Goal: Information Seeking & Learning: Learn about a topic

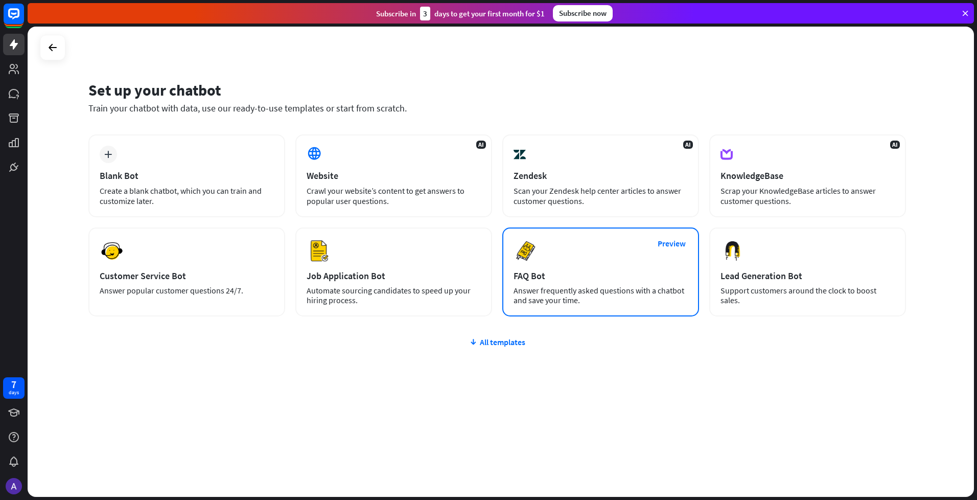
click at [565, 268] on div "Preview FAQ Bot [PERSON_NAME] frequently asked questions with a chatbot and sav…" at bounding box center [600, 271] width 197 height 89
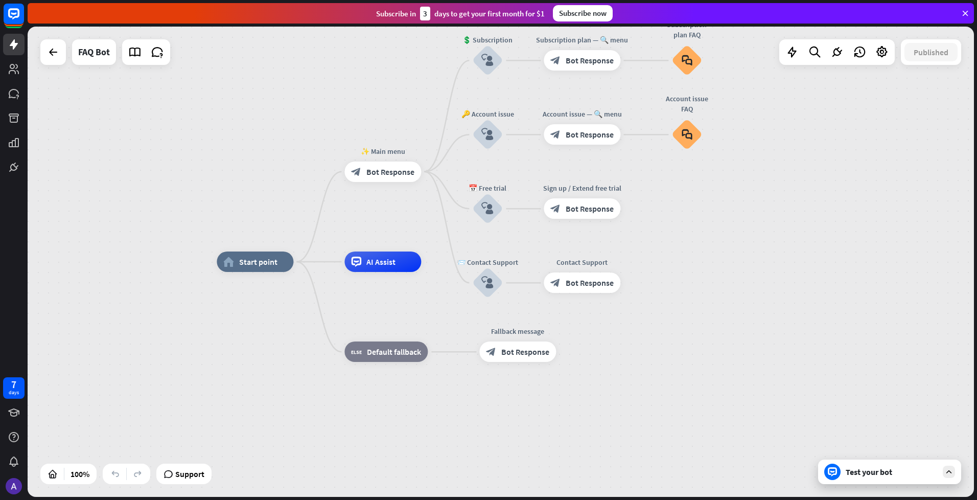
click at [409, 413] on div "home_2 Start point ✨ Main menu block_bot_response Bot Response 💲 Subscription b…" at bounding box center [690, 497] width 946 height 470
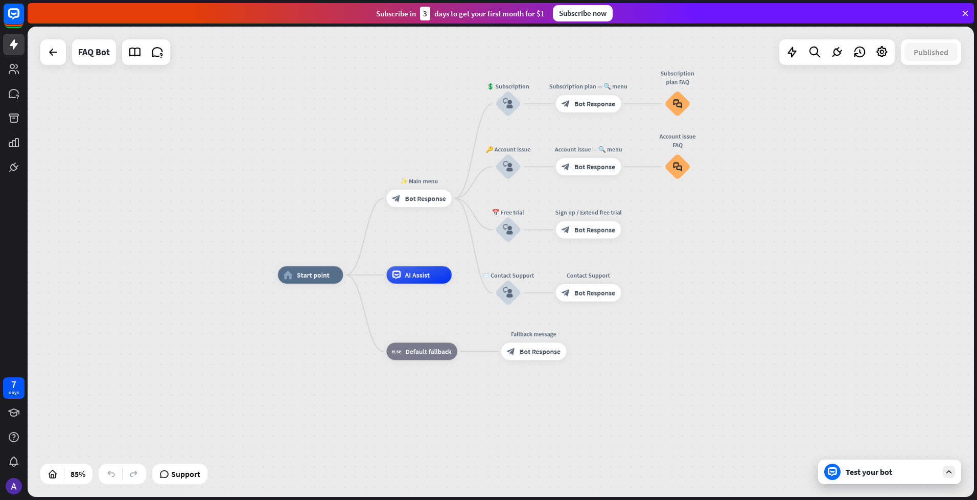
click at [410, 408] on div "home_2 Start point ✨ Main menu block_bot_response Bot Response 💲 Subscription b…" at bounding box center [680, 475] width 804 height 400
click at [573, 17] on div "Subscribe now" at bounding box center [583, 13] width 60 height 16
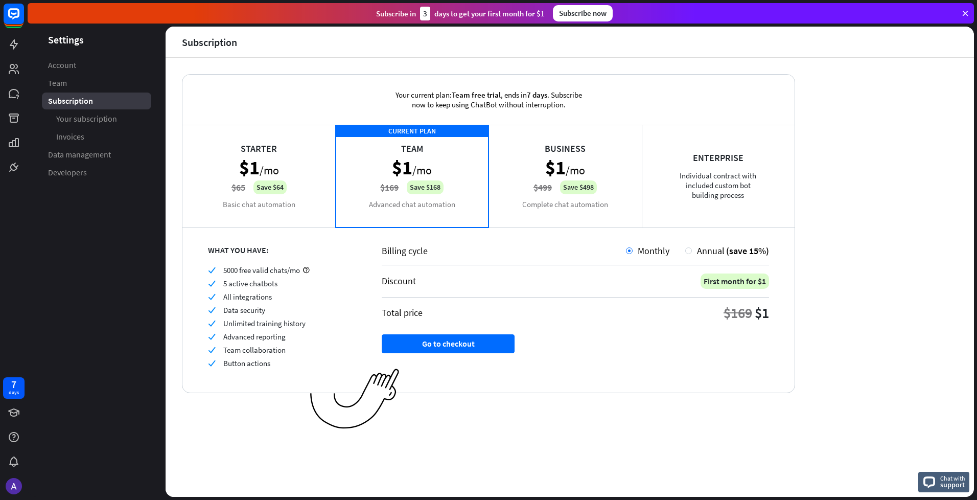
click at [575, 159] on div "Business $1 /mo $499 Save $498 Complete chat automation" at bounding box center [565, 176] width 153 height 102
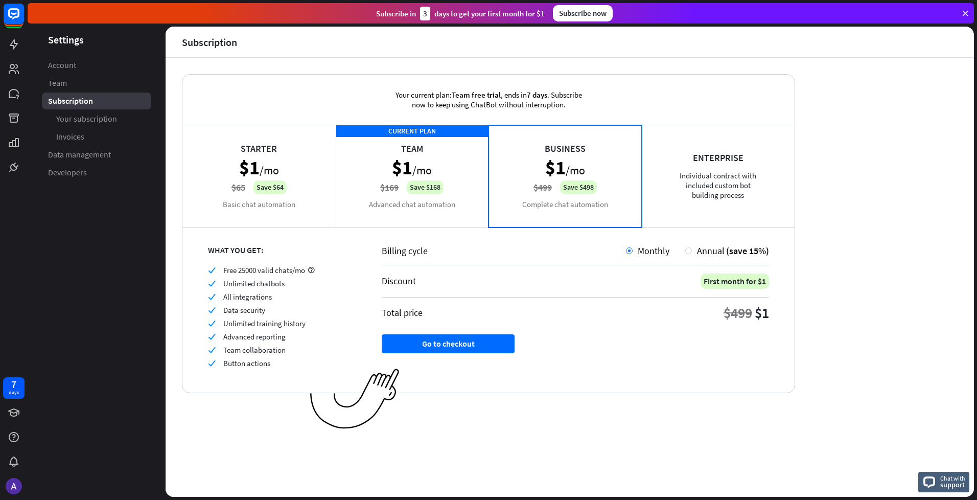
click at [290, 166] on div "Starter $1 /mo $65 Save $64 Basic chat automation" at bounding box center [258, 176] width 153 height 102
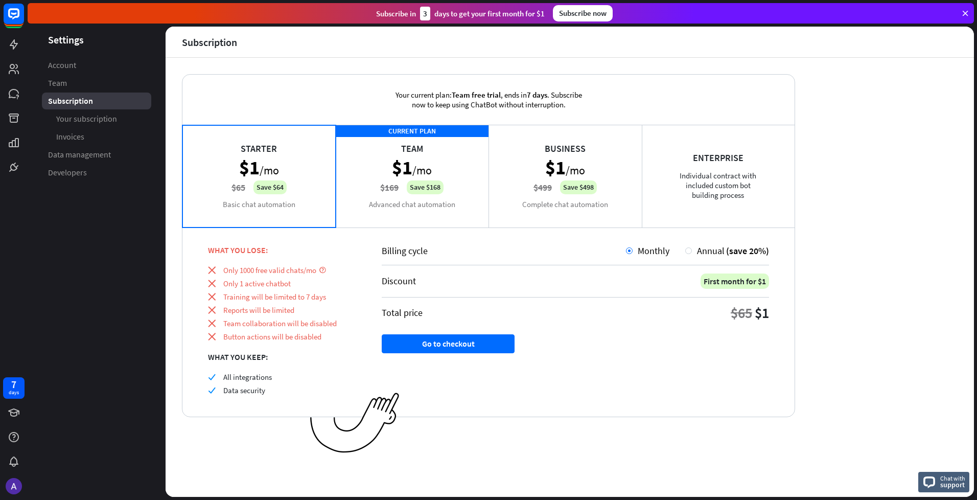
click at [437, 159] on div "CURRENT PLAN Team $1 /mo $169 Save $168 Advanced chat automation" at bounding box center [412, 176] width 153 height 102
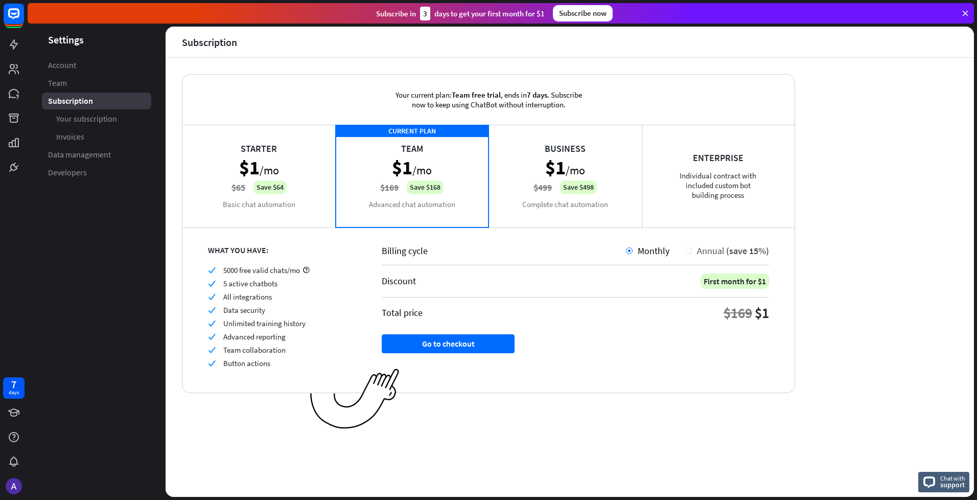
click at [690, 250] on div at bounding box center [688, 250] width 7 height 7
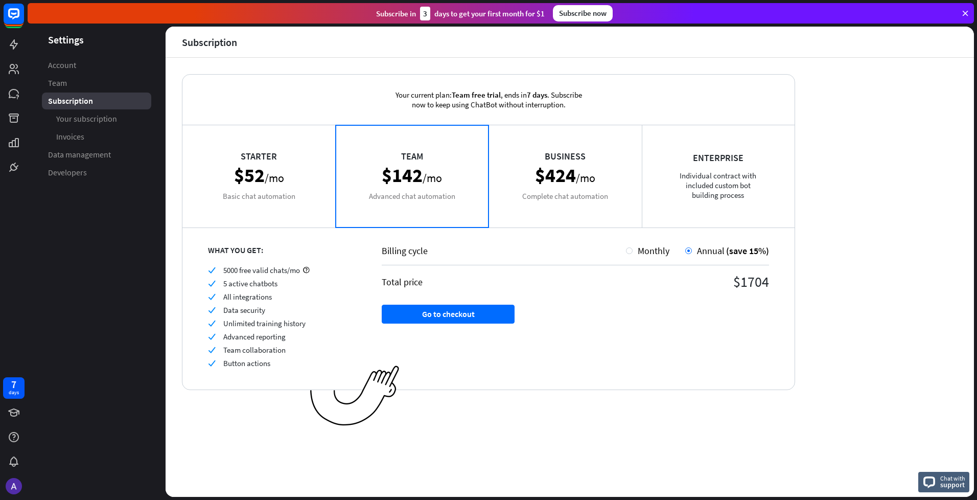
click at [525, 172] on div "Business $424 /mo Complete chat automation" at bounding box center [565, 176] width 153 height 102
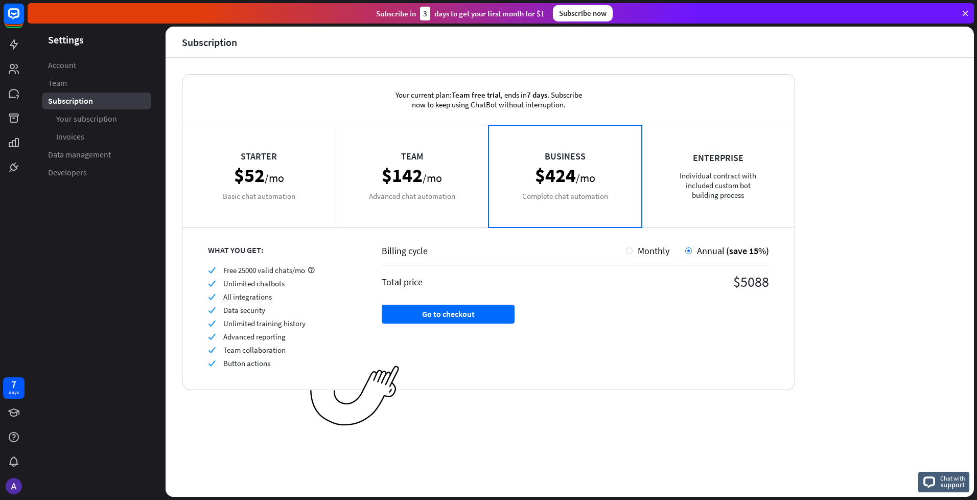
click at [457, 170] on div "Team $142 /mo Advanced chat automation" at bounding box center [412, 176] width 153 height 102
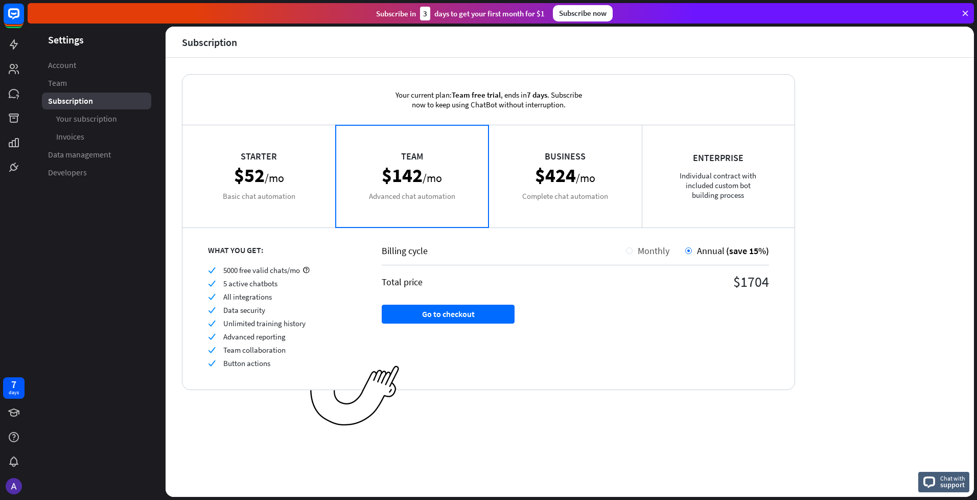
click at [642, 252] on span "Monthly" at bounding box center [654, 251] width 32 height 12
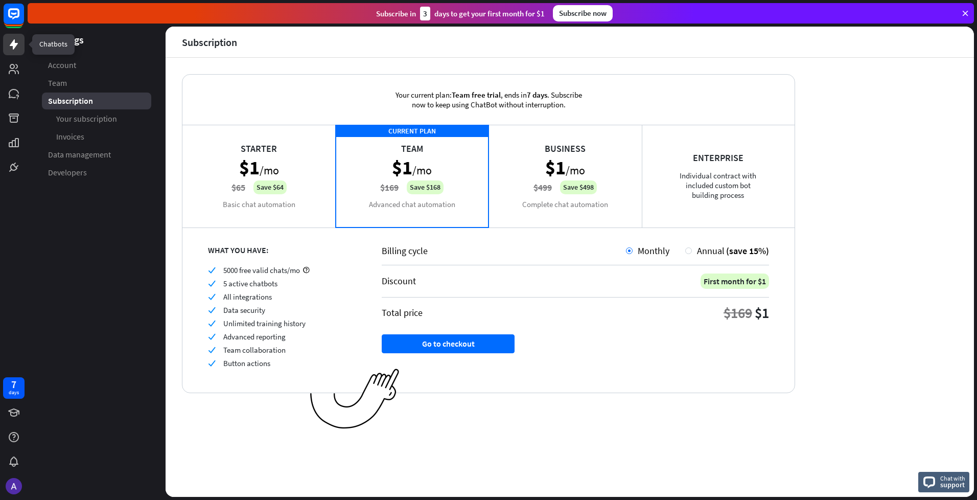
click at [10, 49] on icon at bounding box center [14, 44] width 12 height 12
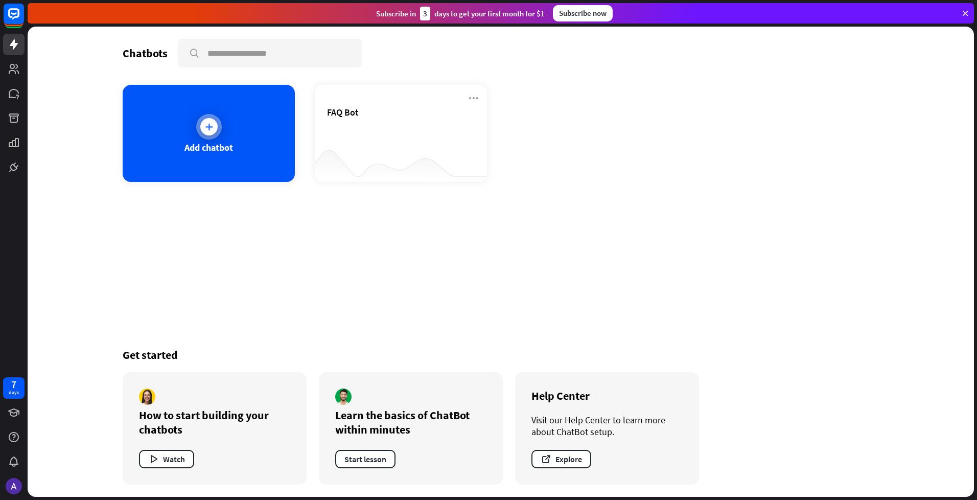
click at [213, 127] on icon at bounding box center [209, 127] width 10 height 10
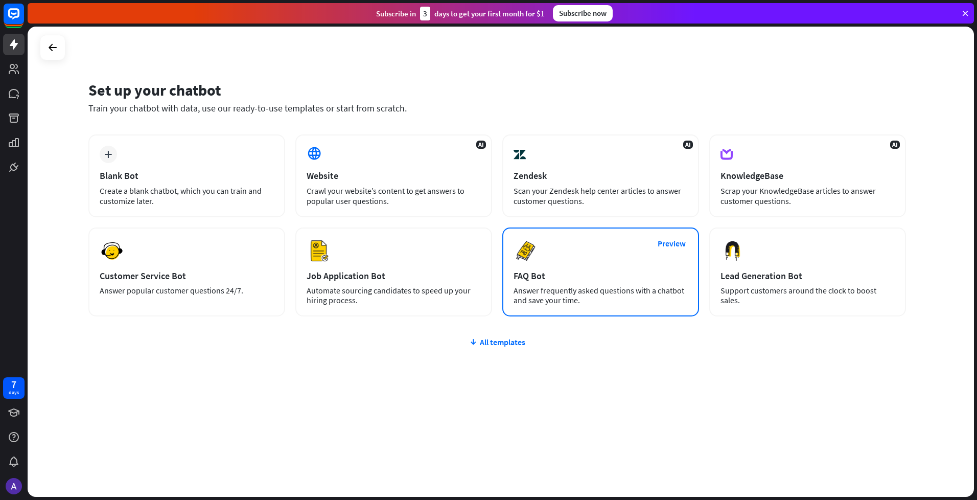
click at [604, 268] on div "Preview FAQ Bot [PERSON_NAME] frequently asked questions with a chatbot and sav…" at bounding box center [600, 271] width 197 height 89
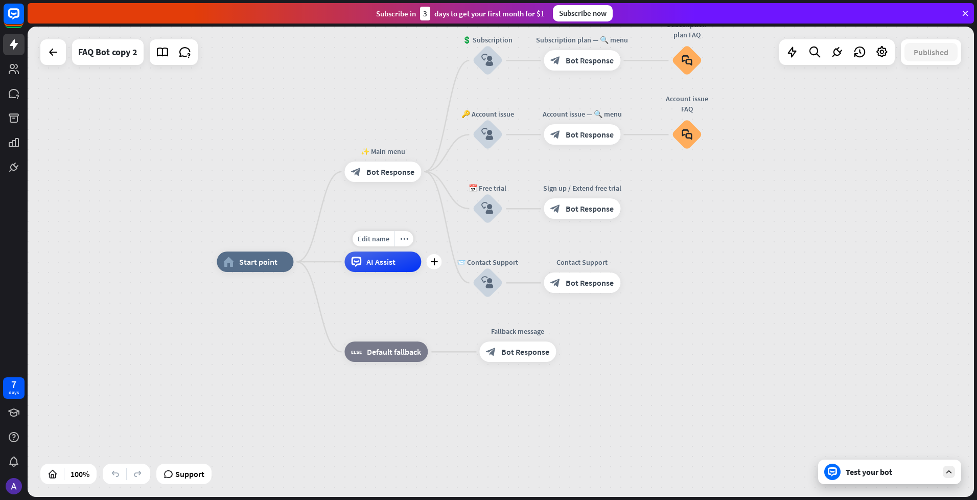
click at [395, 266] on span "AI Assist" at bounding box center [380, 262] width 29 height 10
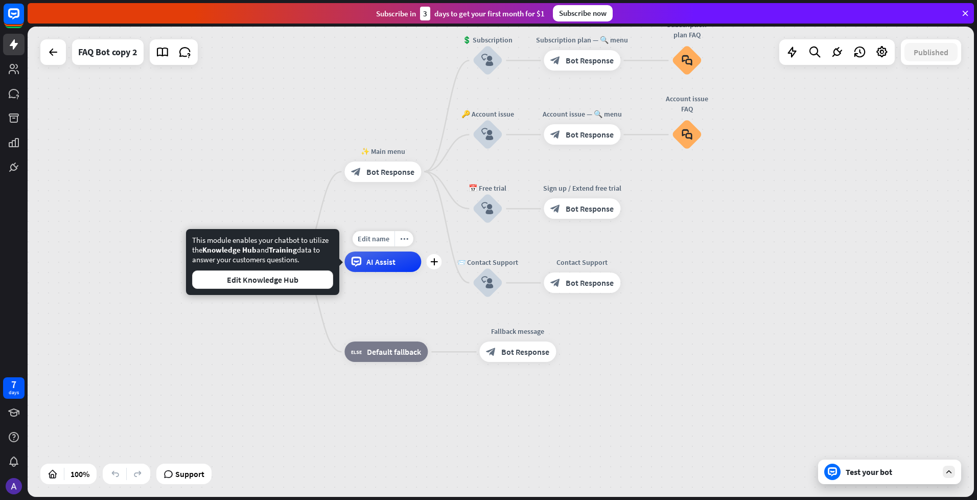
click at [396, 268] on div "AI Assist" at bounding box center [382, 261] width 77 height 20
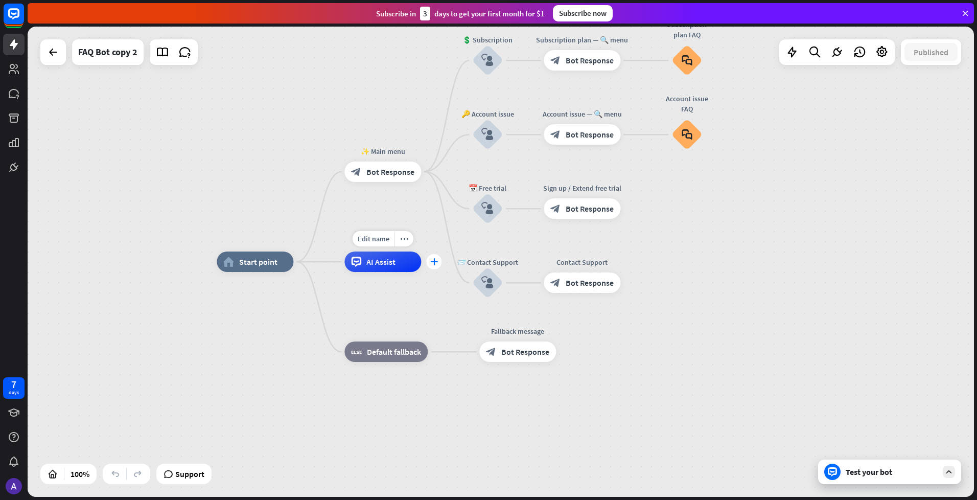
click at [431, 266] on div "plus" at bounding box center [433, 261] width 15 height 15
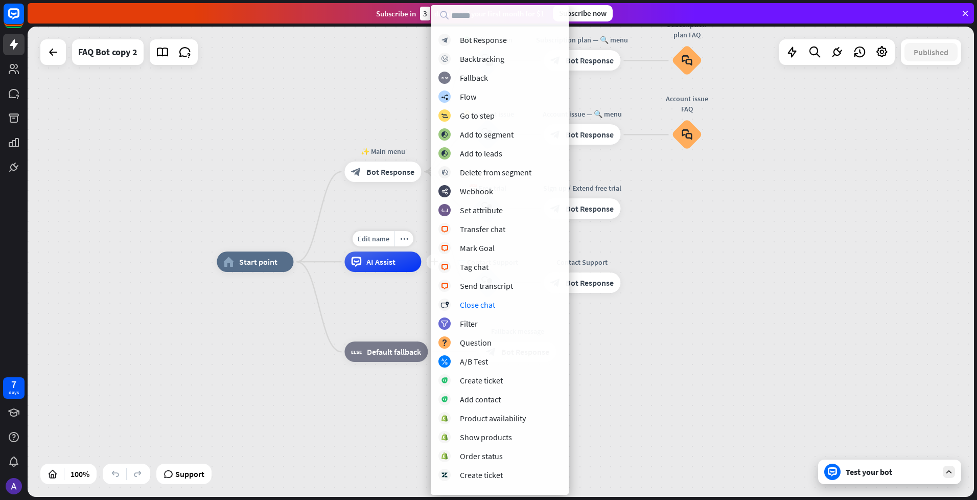
click at [398, 271] on div "AI Assist" at bounding box center [382, 261] width 77 height 20
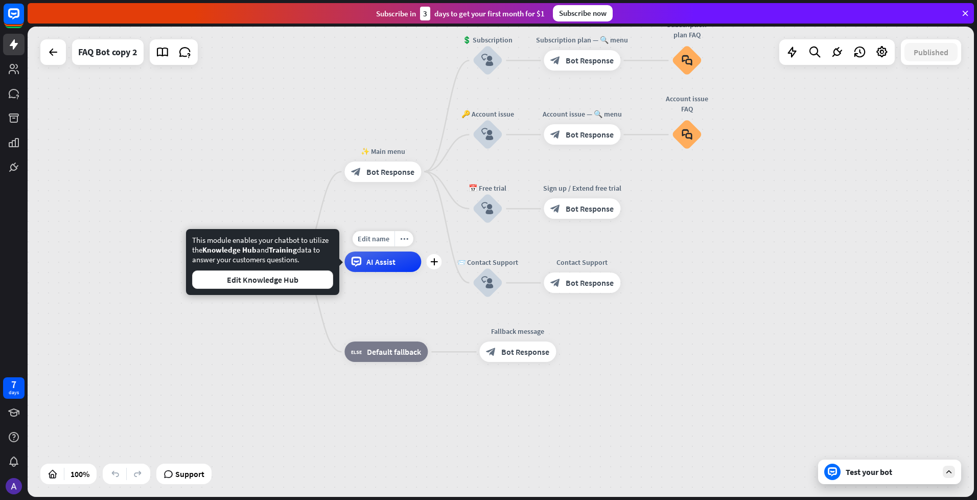
click at [421, 269] on div "Edit name more_horiz plus AI Assist" at bounding box center [382, 261] width 77 height 20
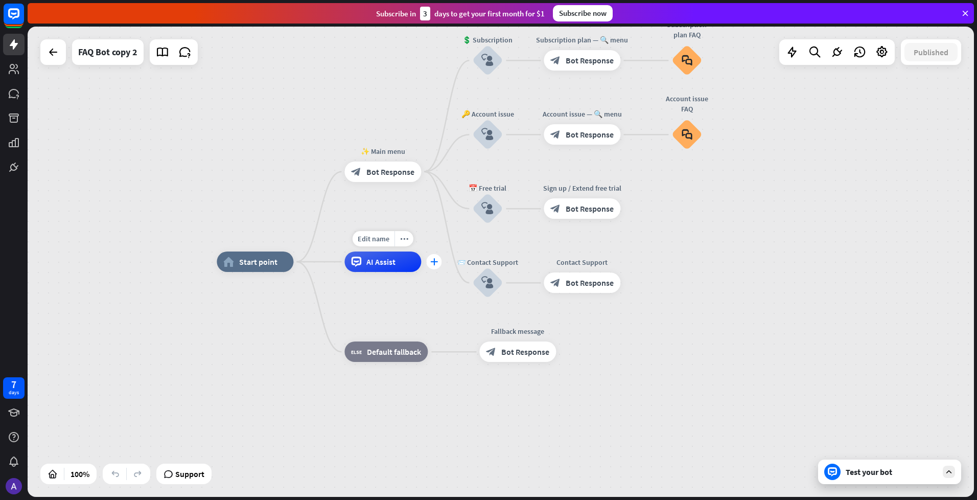
click at [434, 266] on div "plus" at bounding box center [433, 261] width 15 height 15
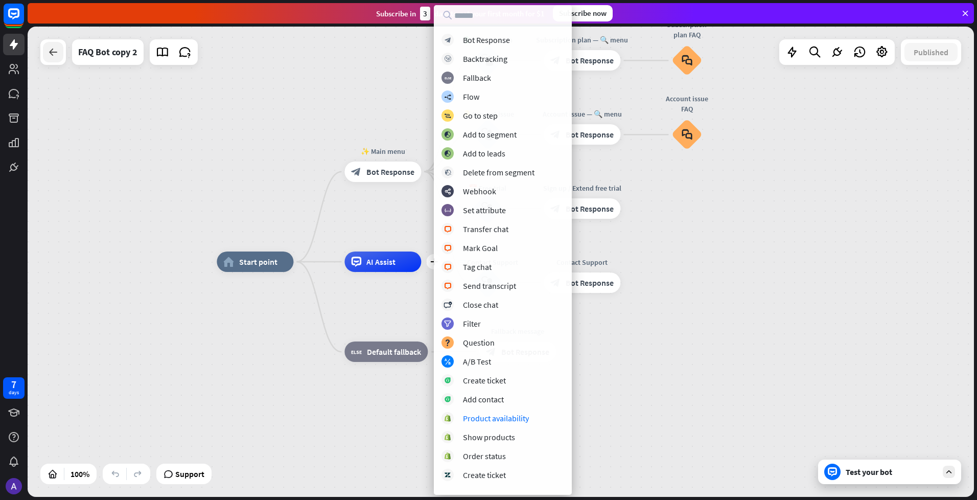
click at [55, 59] on div at bounding box center [53, 52] width 20 height 20
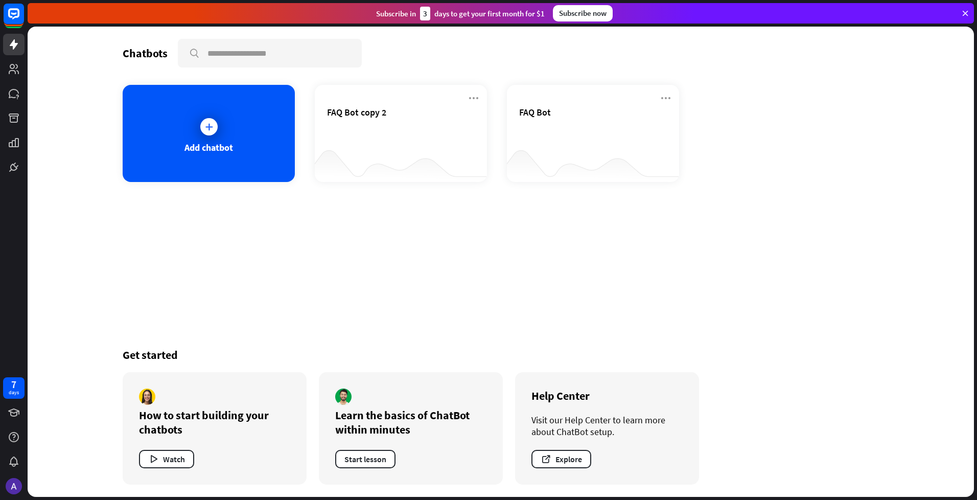
click at [448, 267] on div "Chatbots search Add chatbot FAQ Bot copy 2 FAQ Bot Get started How to start bui…" at bounding box center [501, 262] width 818 height 470
click at [541, 128] on div "FAQ Bot" at bounding box center [593, 124] width 148 height 36
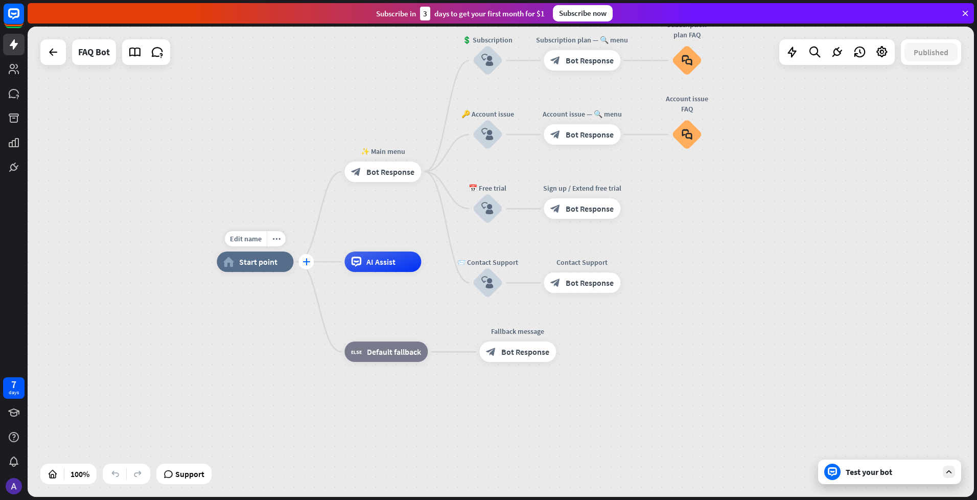
click at [308, 263] on icon "plus" at bounding box center [307, 261] width 8 height 7
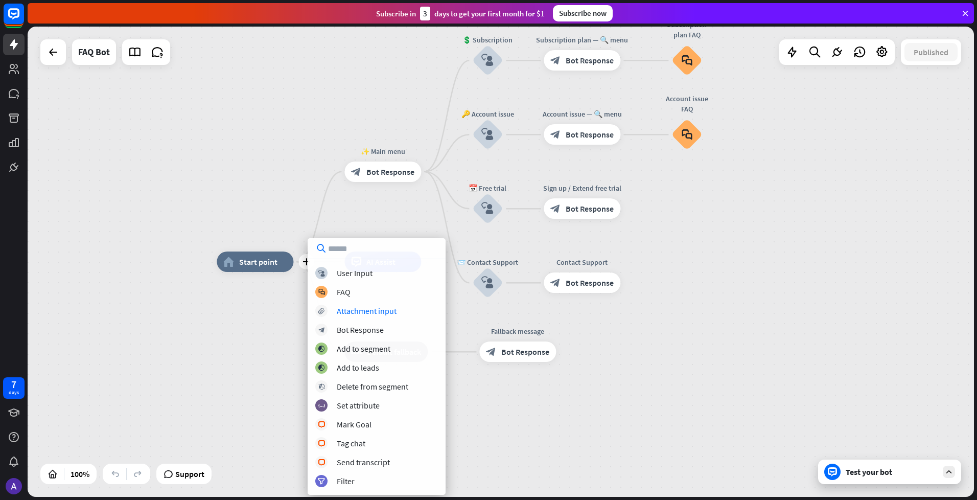
click at [476, 407] on div "plus home_2 Start point ✨ Main menu block_bot_response Bot Response 💲 Subscript…" at bounding box center [690, 497] width 946 height 470
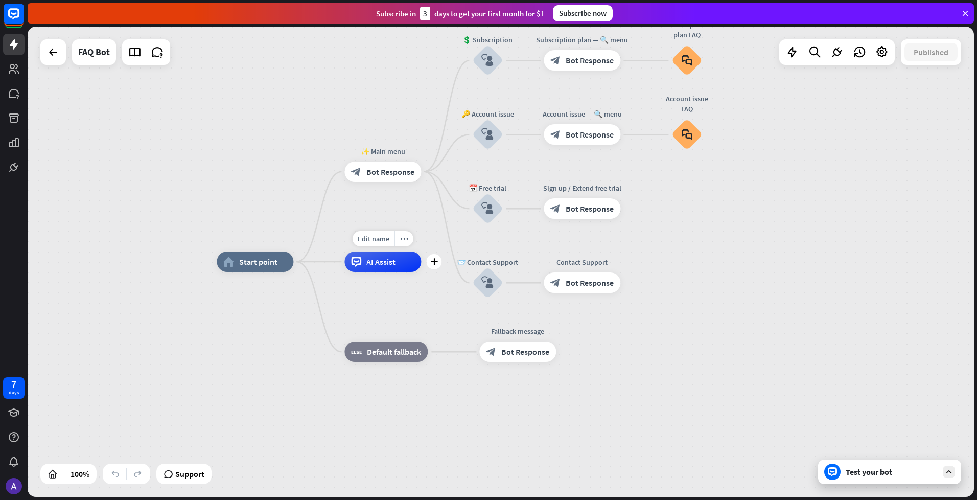
click at [391, 264] on span "AI Assist" at bounding box center [380, 262] width 29 height 10
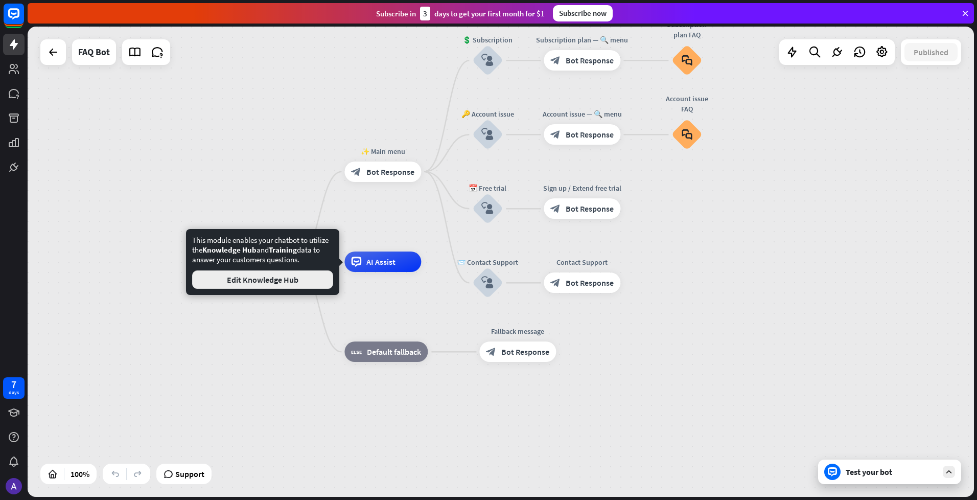
click at [274, 280] on button "Edit Knowledge Hub" at bounding box center [262, 279] width 141 height 18
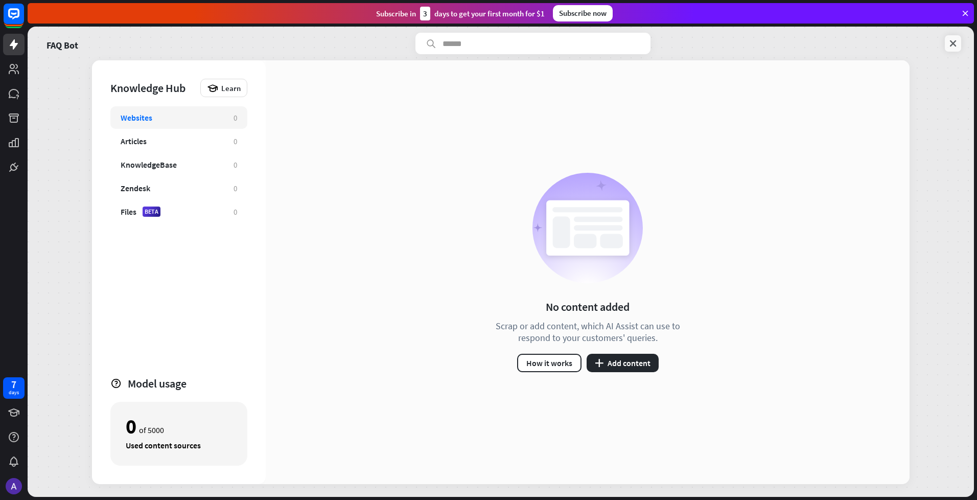
click at [953, 47] on icon at bounding box center [953, 43] width 10 height 10
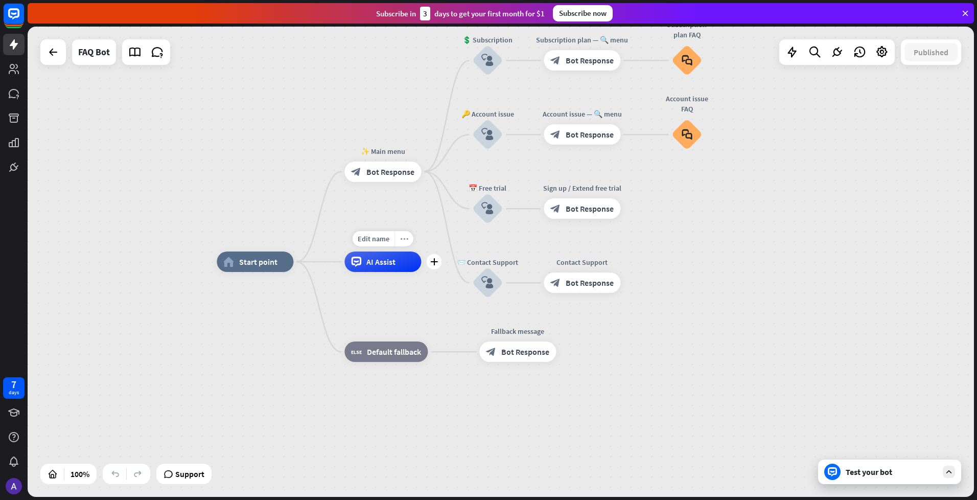
click at [405, 237] on icon "more_horiz" at bounding box center [404, 239] width 8 height 8
click at [438, 261] on div "plus" at bounding box center [433, 261] width 15 height 15
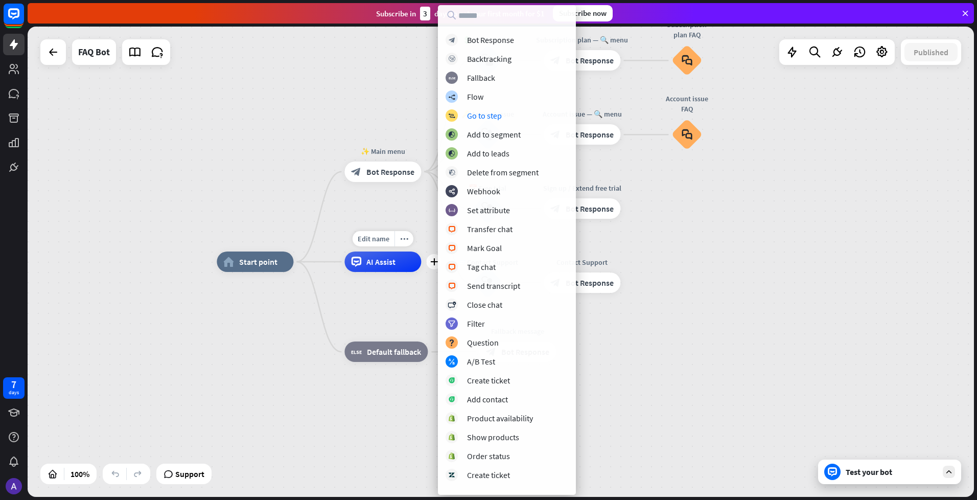
click at [409, 266] on div "AI Assist" at bounding box center [382, 261] width 77 height 20
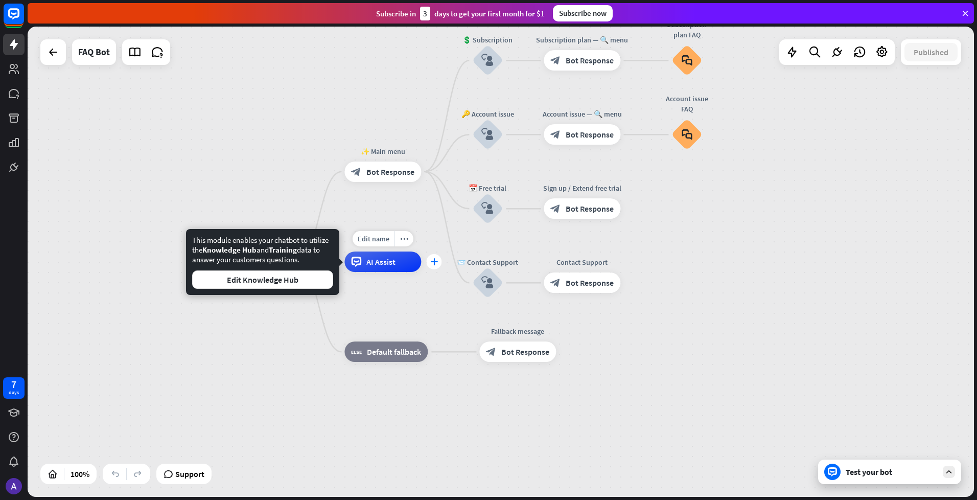
click at [429, 262] on div "plus" at bounding box center [433, 261] width 15 height 15
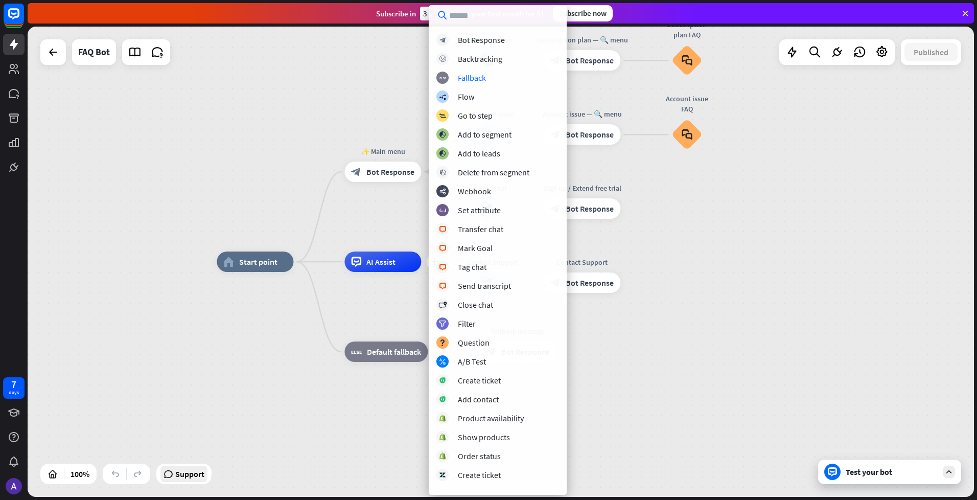
click at [191, 476] on span "Support" at bounding box center [189, 474] width 29 height 16
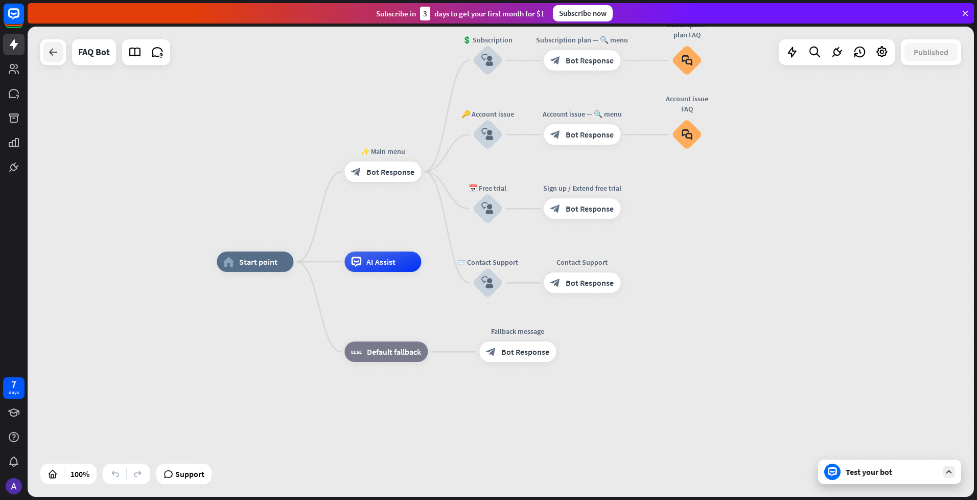
click at [48, 46] on icon at bounding box center [53, 52] width 12 height 12
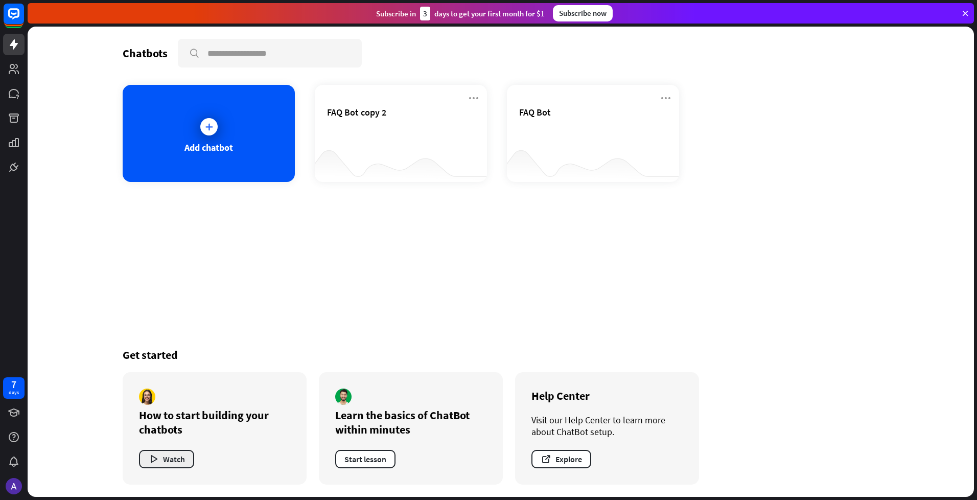
click at [174, 456] on button "Watch" at bounding box center [166, 459] width 55 height 18
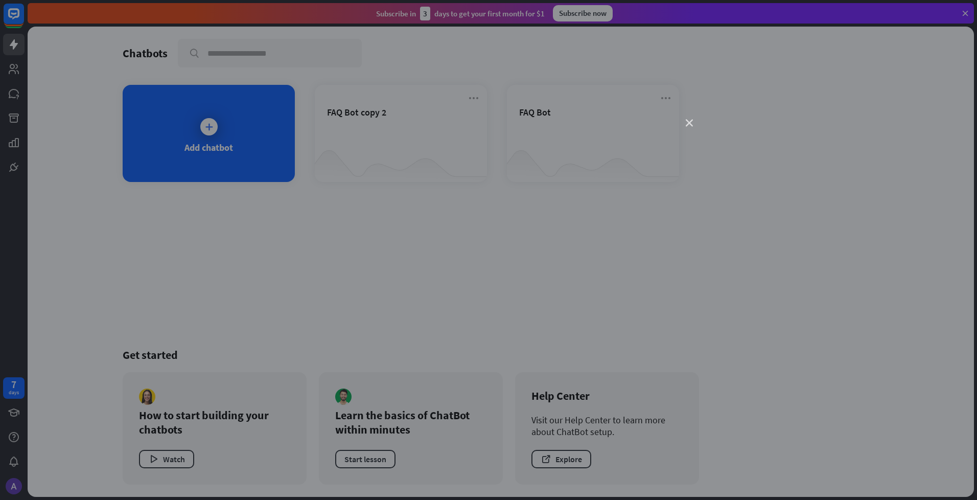
click at [689, 124] on icon "close" at bounding box center [689, 123] width 7 height 7
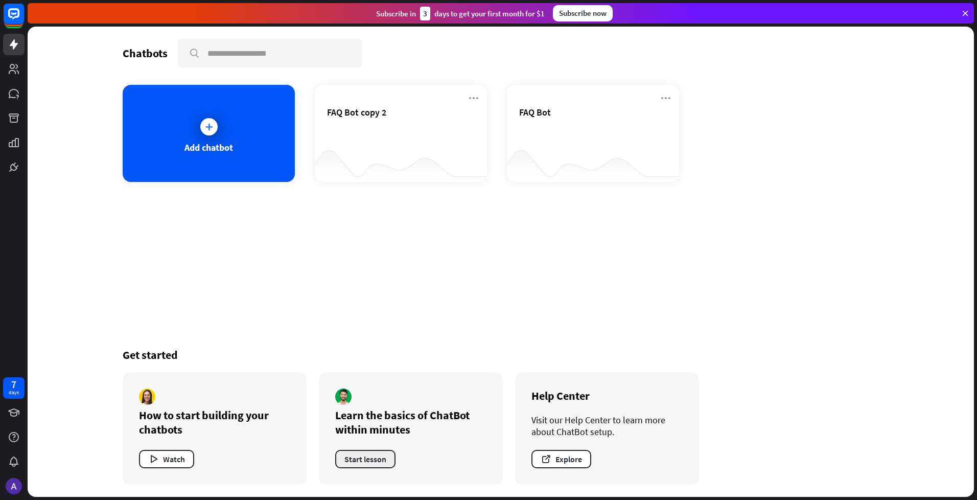
click at [374, 458] on button "Start lesson" at bounding box center [365, 459] width 60 height 18
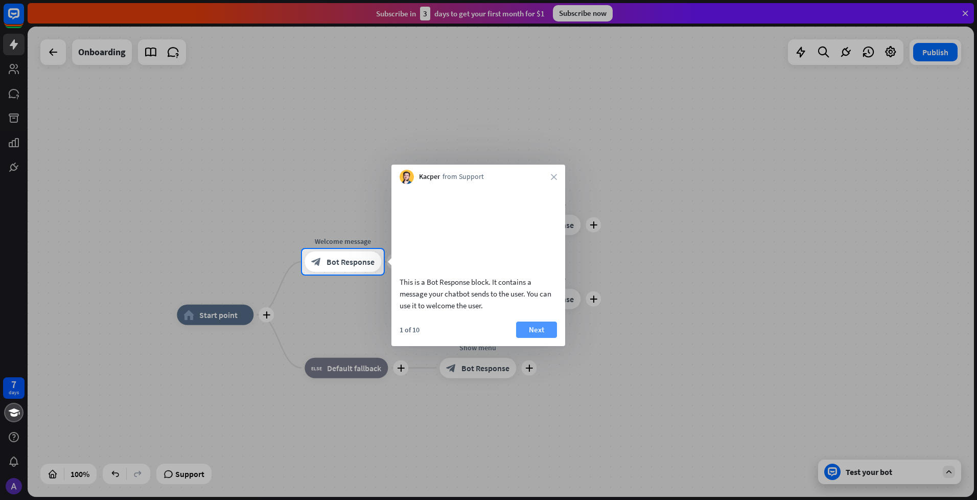
click at [532, 338] on button "Next" at bounding box center [536, 329] width 41 height 16
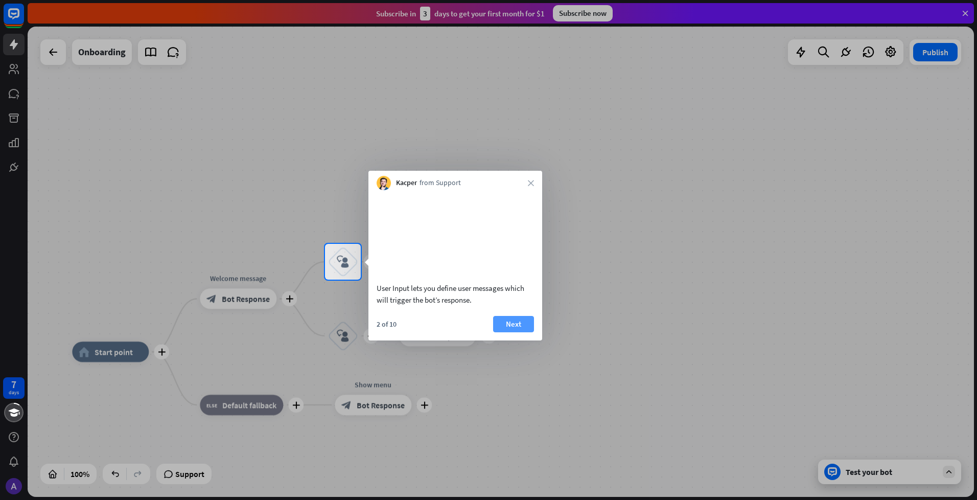
click at [522, 332] on button "Next" at bounding box center [513, 324] width 41 height 16
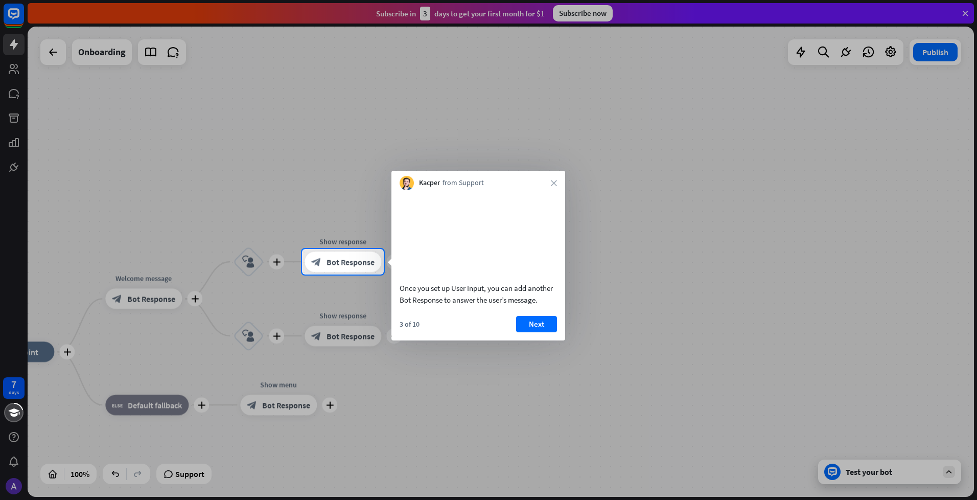
click at [522, 332] on button "Next" at bounding box center [536, 324] width 41 height 16
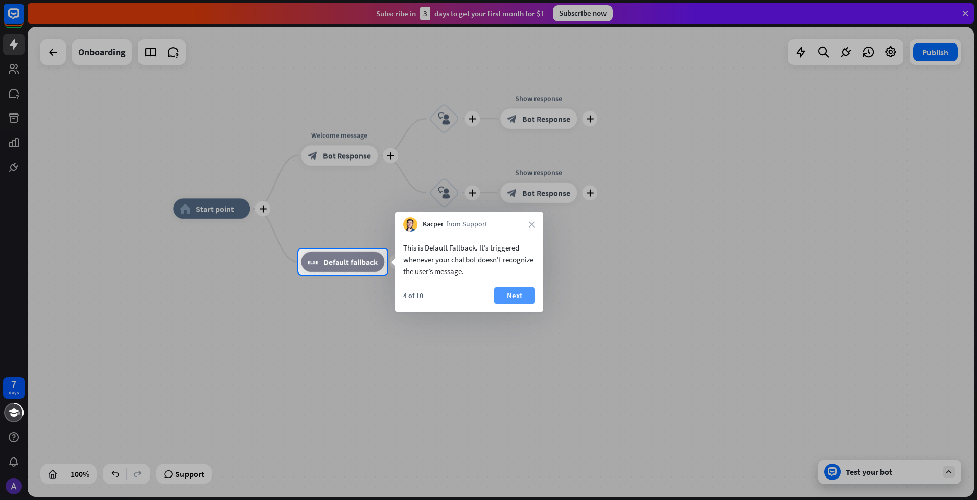
click at [517, 295] on button "Next" at bounding box center [514, 295] width 41 height 16
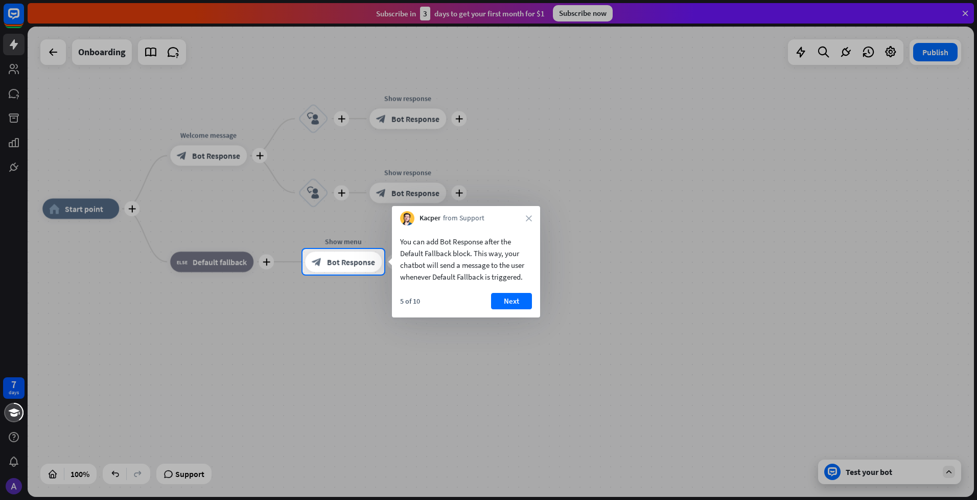
click at [517, 295] on button "Next" at bounding box center [511, 301] width 41 height 16
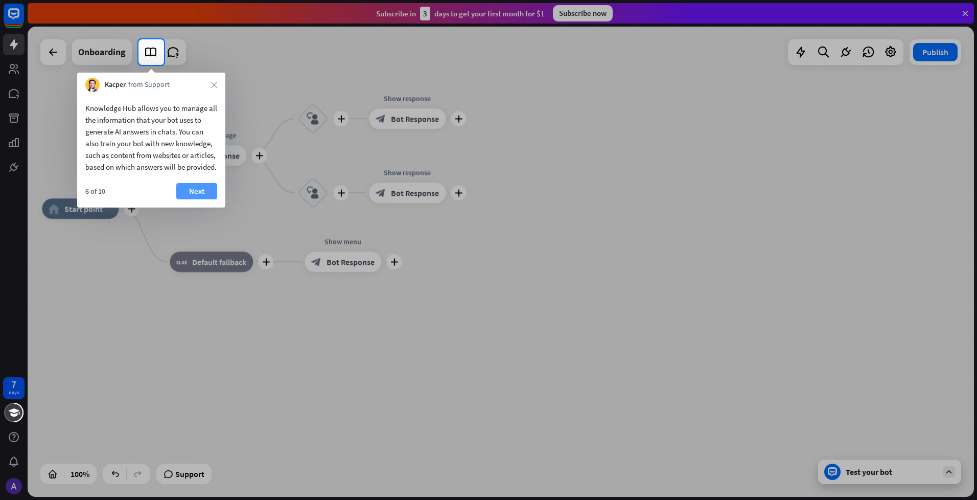
click at [203, 199] on button "Next" at bounding box center [196, 191] width 41 height 16
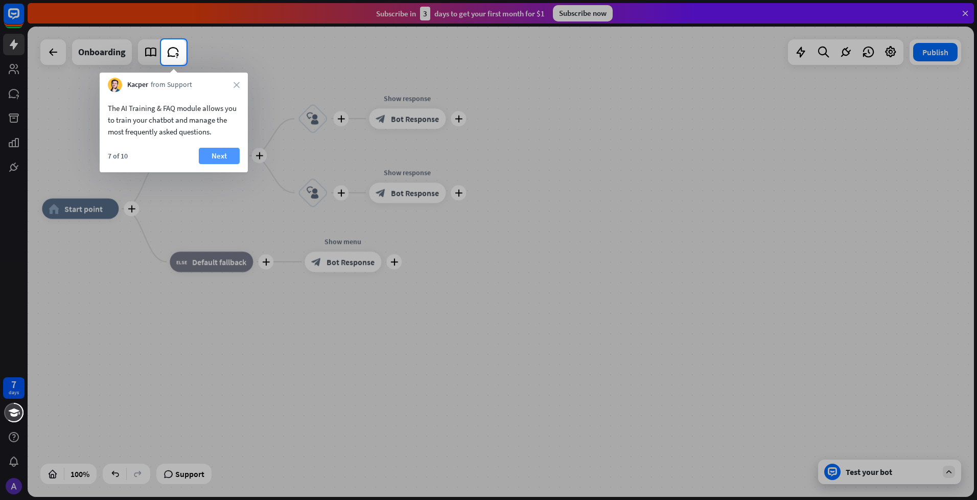
click at [220, 152] on button "Next" at bounding box center [219, 156] width 41 height 16
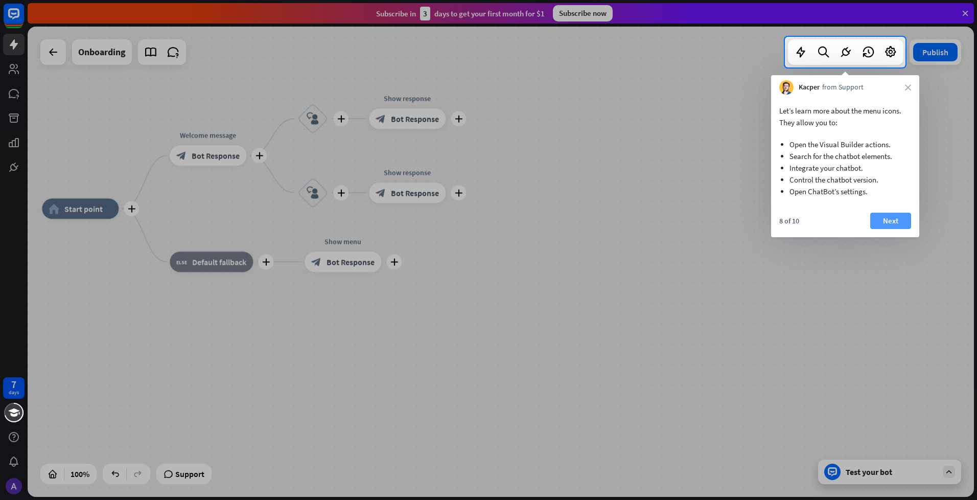
click at [879, 216] on button "Next" at bounding box center [890, 221] width 41 height 16
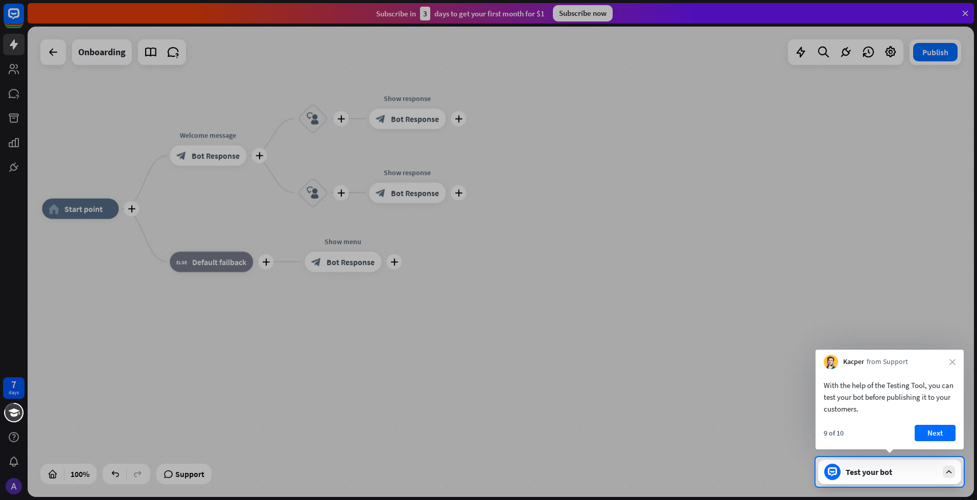
click at [960, 360] on div "Kacper from Support close" at bounding box center [890, 359] width 148 height 19
click at [957, 360] on div "Kacper from Support close" at bounding box center [890, 359] width 148 height 19
click at [952, 359] on icon "close" at bounding box center [952, 362] width 6 height 6
click at [923, 431] on button "Yes, leave" at bounding box center [923, 431] width 63 height 16
